Goal: Transaction & Acquisition: Subscribe to service/newsletter

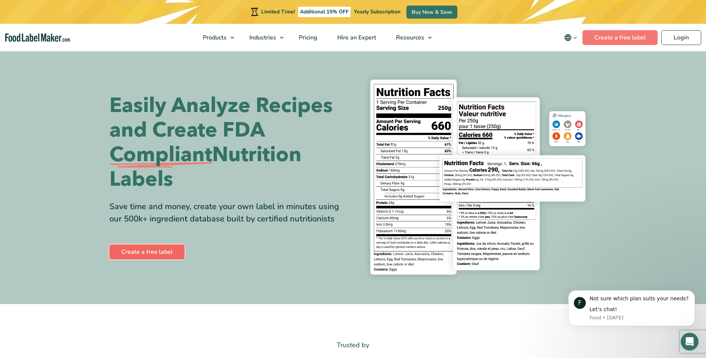
click at [142, 248] on link "Create a free label" at bounding box center [146, 252] width 75 height 15
